Goal: Obtain resource: Obtain resource

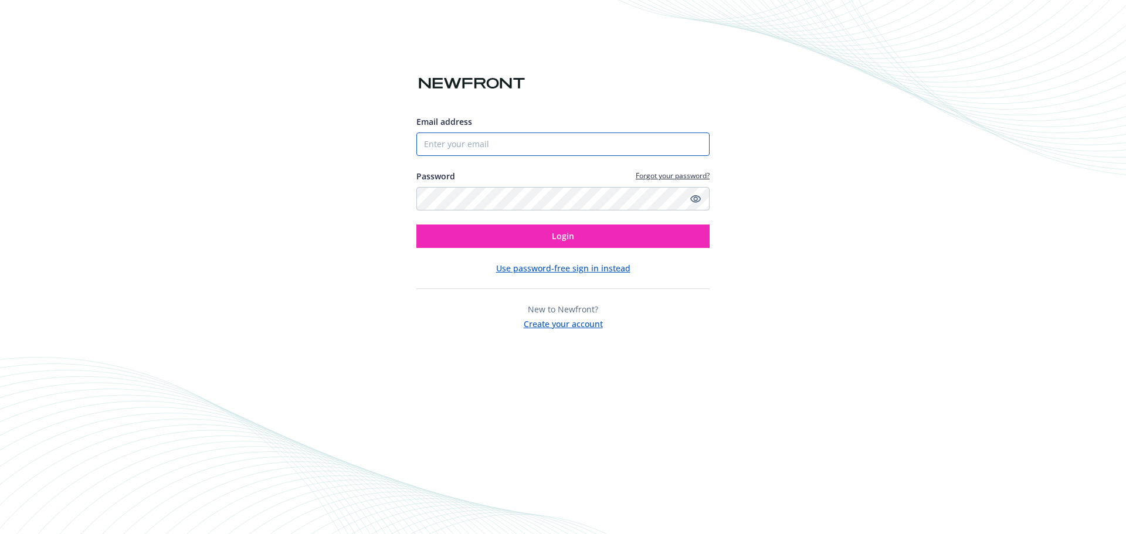
click at [546, 145] on input "Email address" at bounding box center [562, 144] width 293 height 23
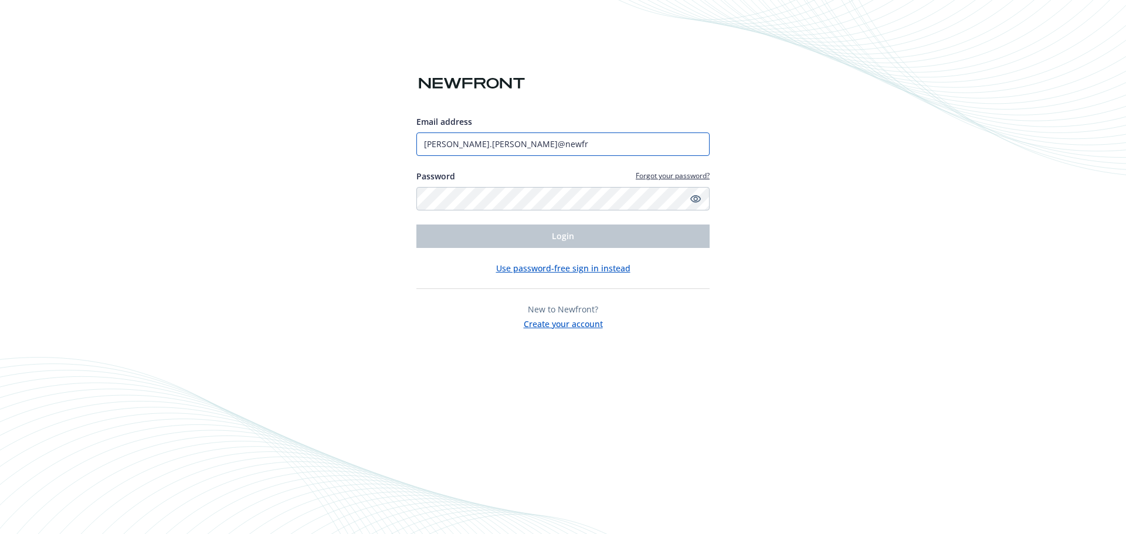
type input "[PERSON_NAME][EMAIL_ADDRESS][PERSON_NAME][DOMAIN_NAME]"
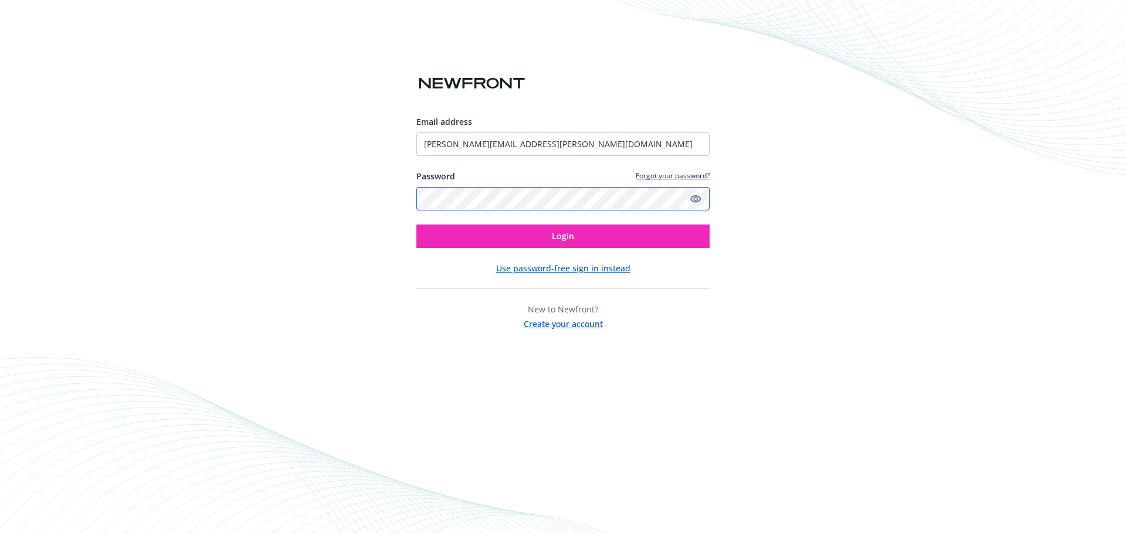
click at [416, 225] on button "Login" at bounding box center [562, 236] width 293 height 23
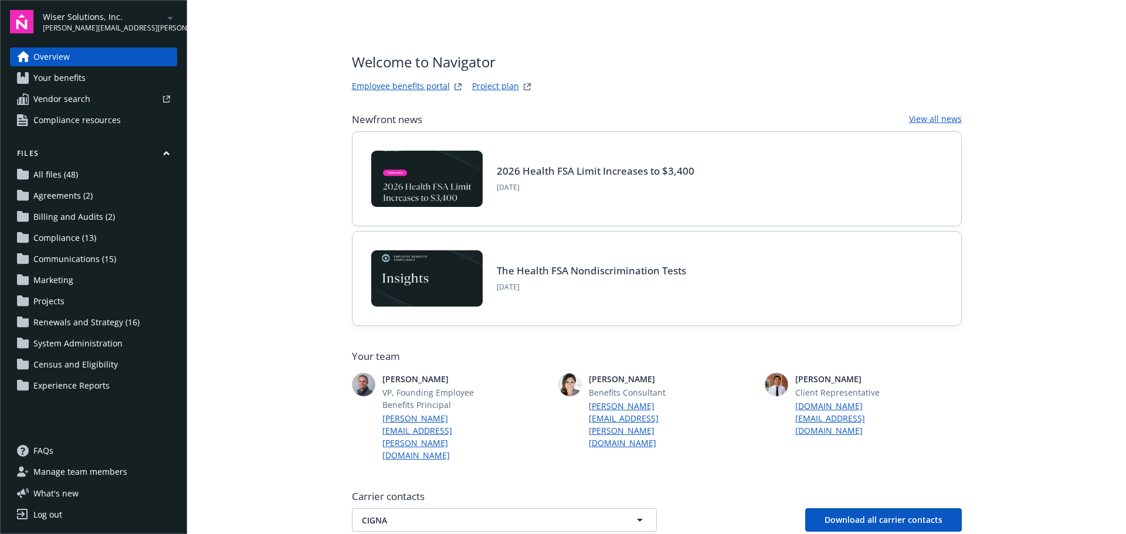
click at [96, 25] on span "[PERSON_NAME][EMAIL_ADDRESS][PERSON_NAME][DOMAIN_NAME]" at bounding box center [103, 28] width 120 height 11
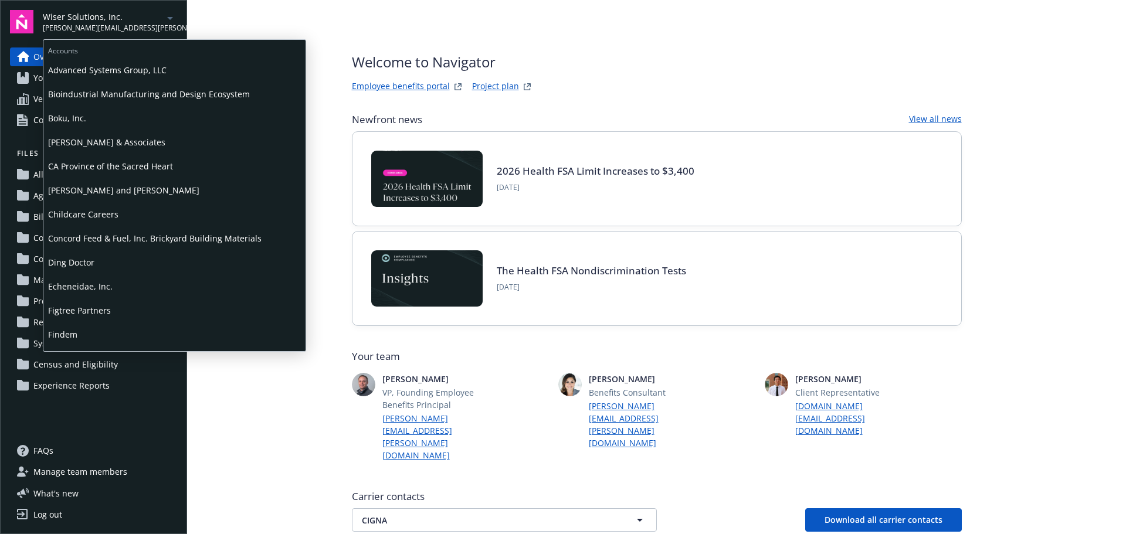
click at [98, 93] on span "Bioindustrial Manufacturing and Design Ecosystem" at bounding box center [174, 94] width 253 height 24
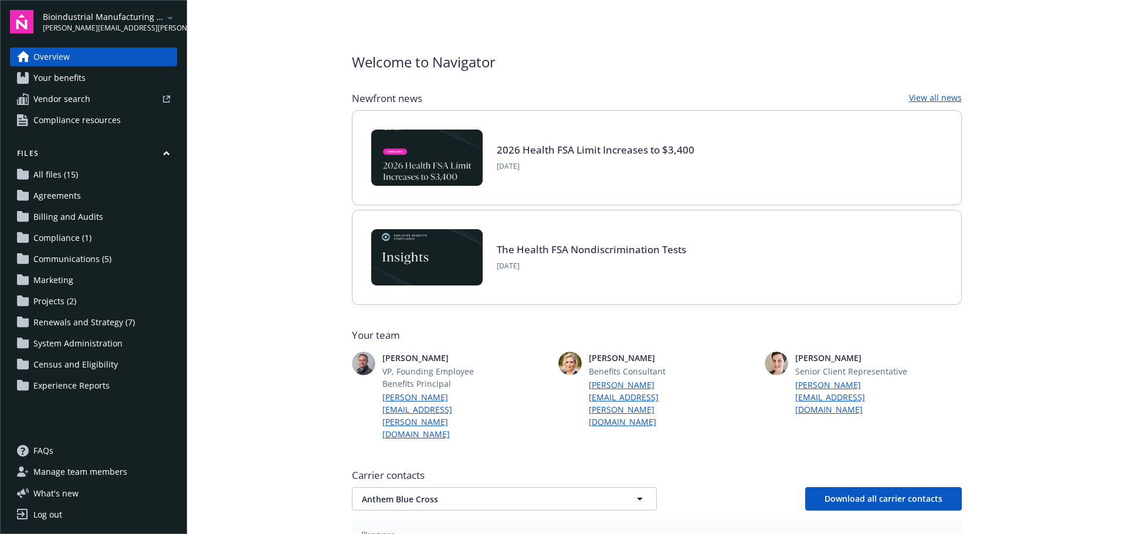
click at [63, 322] on span "Renewals and Strategy (7)" at bounding box center [83, 322] width 101 height 19
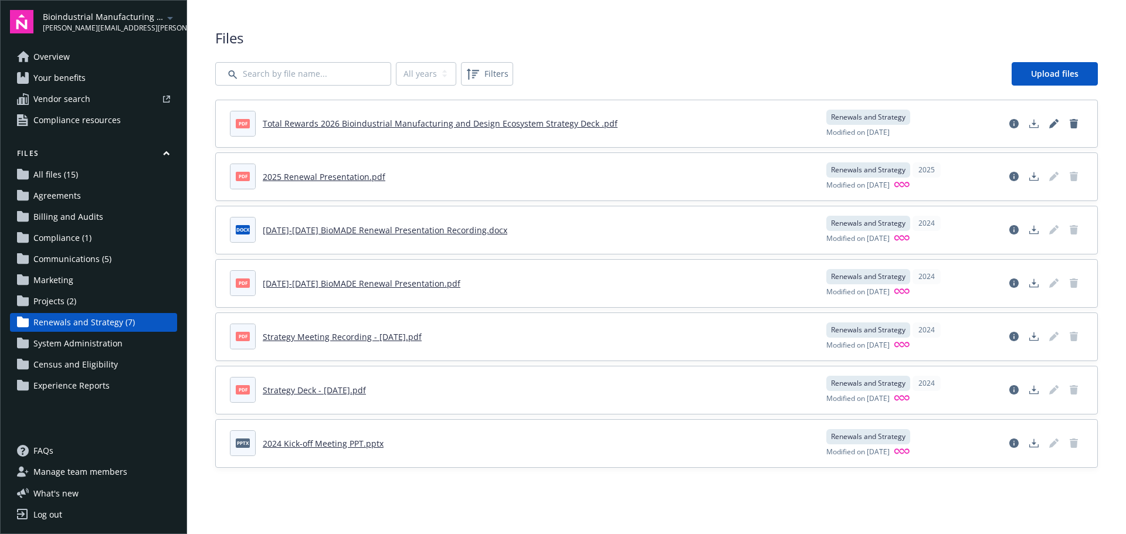
click at [326, 125] on link "Total Rewards 2026 Bioindustrial Manufacturing and Design Ecosystem Strategy De…" at bounding box center [440, 123] width 355 height 11
